Goal: Information Seeking & Learning: Learn about a topic

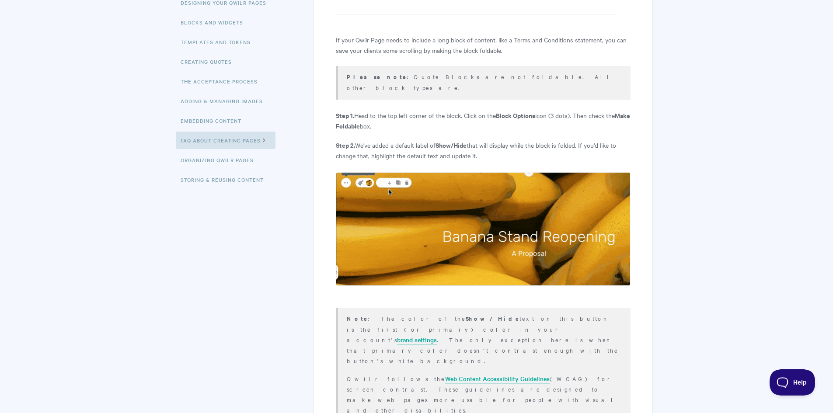
scroll to position [12, 0]
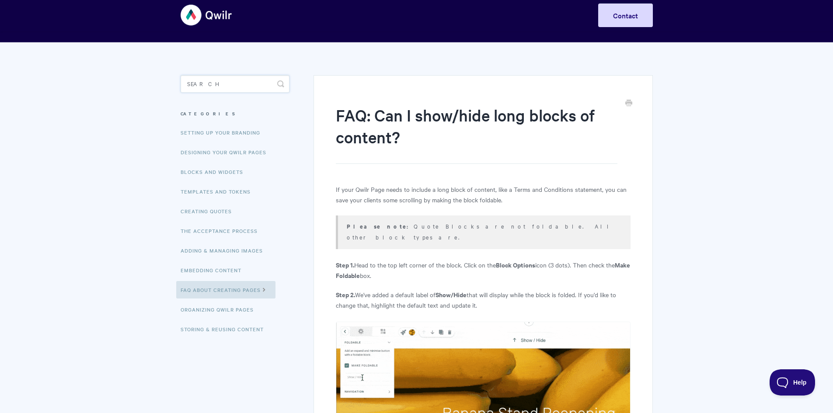
click at [201, 85] on input "Search" at bounding box center [235, 83] width 109 height 17
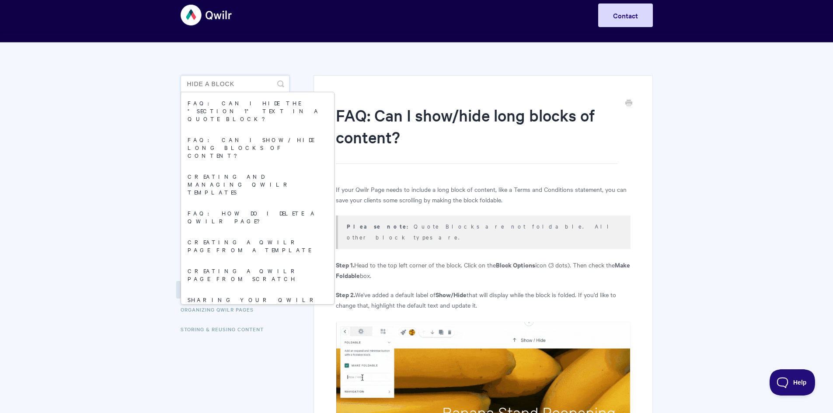
type input "hide a block"
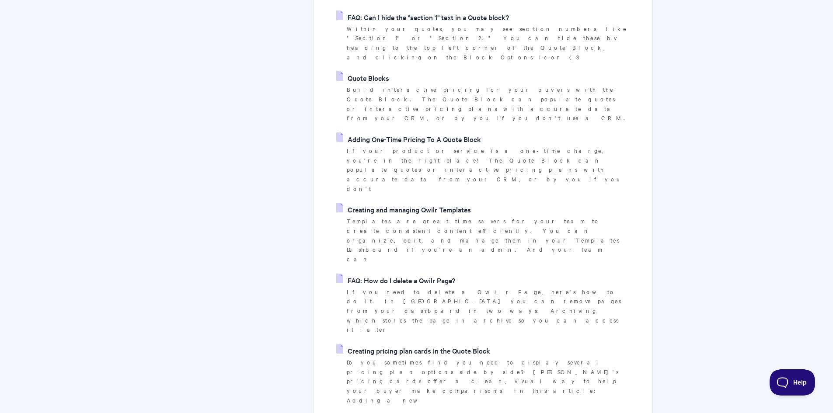
scroll to position [350, 0]
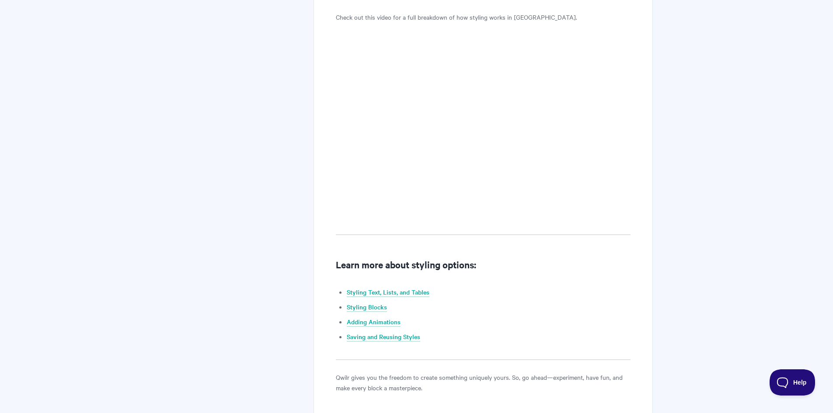
scroll to position [421, 0]
